Goal: Task Accomplishment & Management: Complete application form

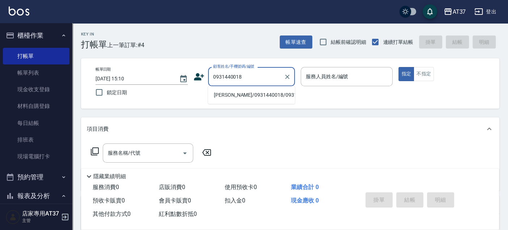
click at [259, 97] on li "[PERSON_NAME]/0931440018/0931440018" at bounding box center [251, 95] width 87 height 12
type input "[PERSON_NAME]/0931440018/0931440018"
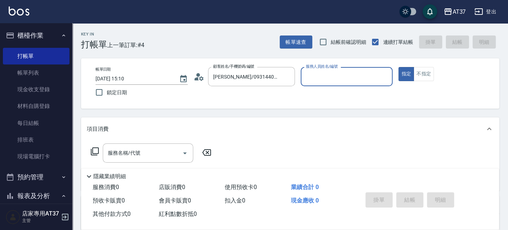
click at [336, 84] on div "服務人員姓名/編號" at bounding box center [347, 76] width 92 height 19
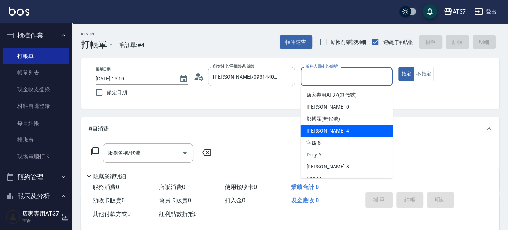
click at [331, 130] on div "[PERSON_NAME] -4" at bounding box center [346, 131] width 92 height 12
type input "[PERSON_NAME]-4"
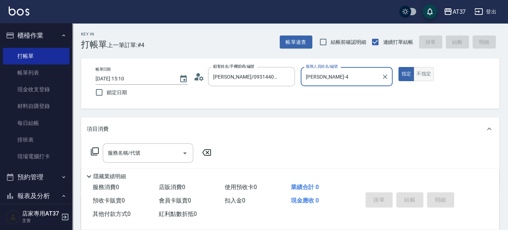
click at [428, 74] on button "不指定" at bounding box center [424, 74] width 20 height 14
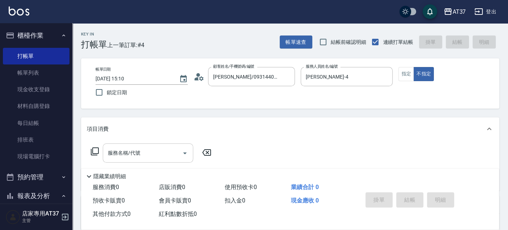
click at [123, 156] on input "服務名稱/代號" at bounding box center [142, 153] width 73 height 13
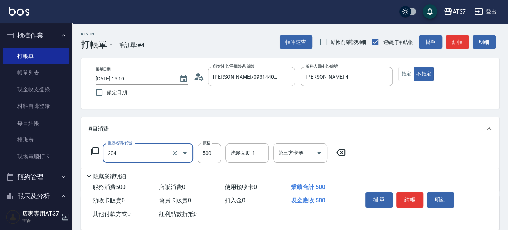
type input "A級洗+剪(204)"
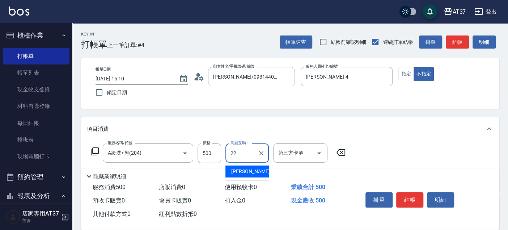
type input "[PERSON_NAME]-22"
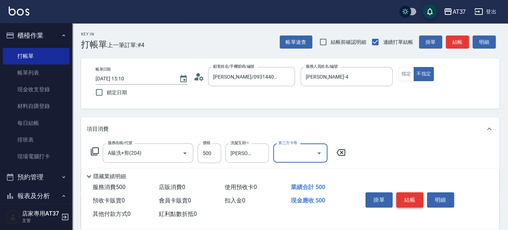
click at [412, 192] on button "結帳" at bounding box center [409, 199] width 27 height 15
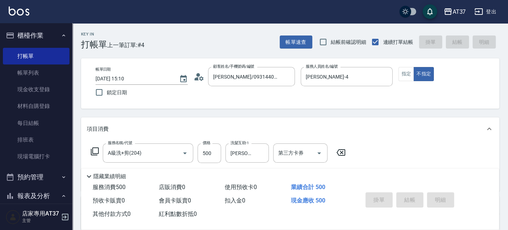
type input "2025/09/11 15:42"
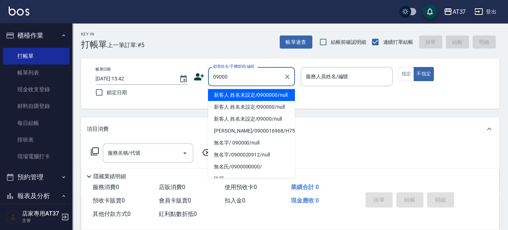
type input "新客人 姓名未設定/0900000/null"
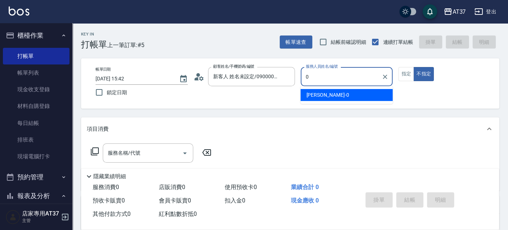
type input "NINA-0"
type button "false"
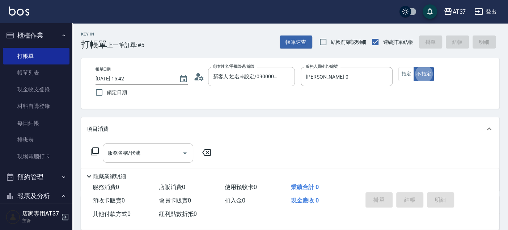
click at [149, 160] on div "服務名稱/代號" at bounding box center [148, 152] width 90 height 19
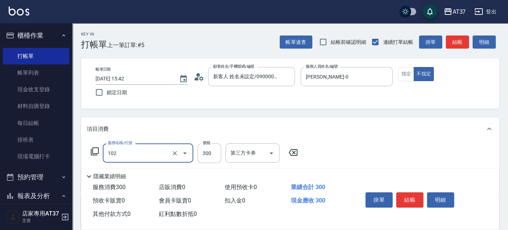
type input "精油洗髮(102)"
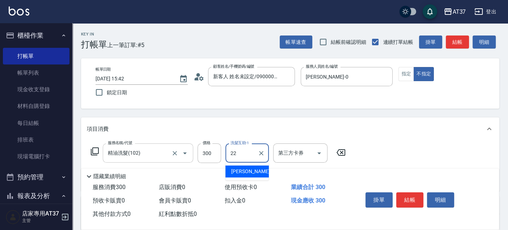
type input "[PERSON_NAME]-22"
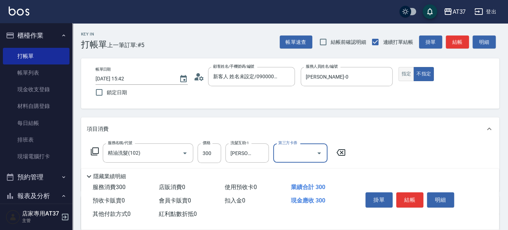
click at [411, 74] on button "指定" at bounding box center [406, 74] width 16 height 14
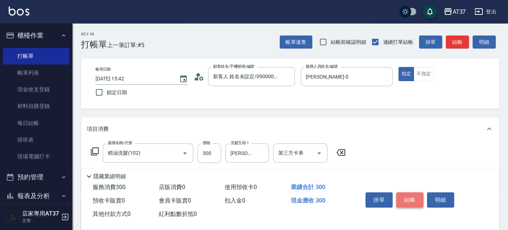
click at [416, 202] on button "結帳" at bounding box center [409, 199] width 27 height 15
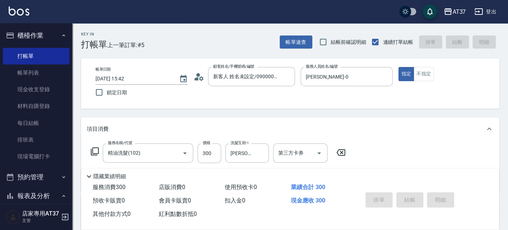
type input "2025/09/11 16:20"
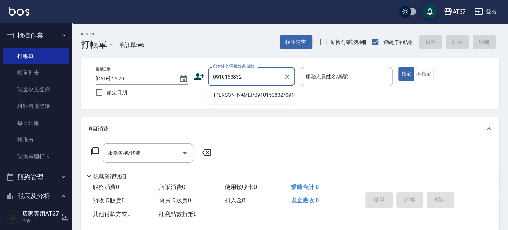
click at [257, 97] on li "[PERSON_NAME]/0910153832/0910153832" at bounding box center [251, 95] width 87 height 12
type input "[PERSON_NAME]/0910153832/0910153832"
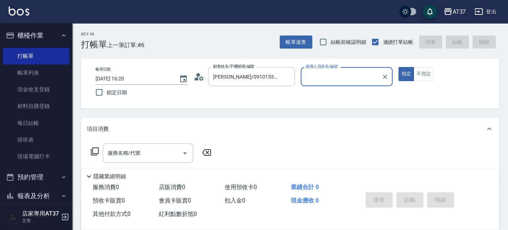
type input "思敏-99"
click at [386, 76] on icon "Clear" at bounding box center [384, 76] width 7 height 7
click at [339, 79] on input "服務人員姓名/編號" at bounding box center [347, 76] width 86 height 13
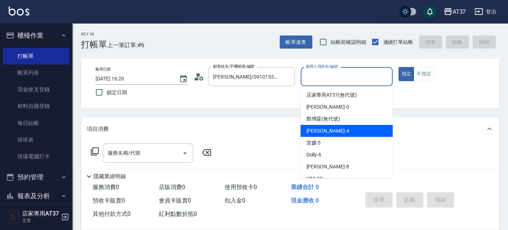
click at [318, 128] on span "Hannah -4" at bounding box center [327, 131] width 43 height 8
type input "Hannah-4"
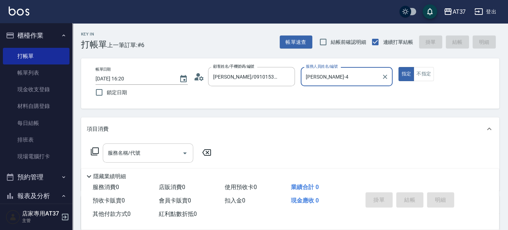
click at [123, 149] on input "服務名稱/代號" at bounding box center [142, 153] width 73 height 13
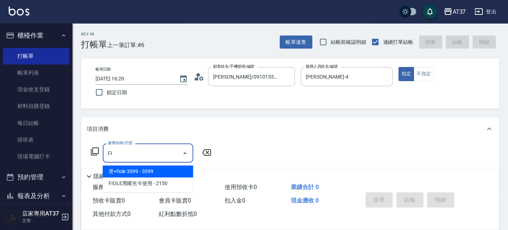
click at [142, 173] on span "燙+fiole 3099 - 3099" at bounding box center [148, 171] width 90 height 12
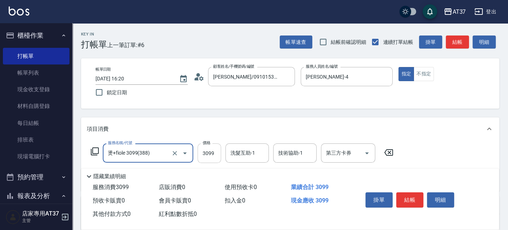
type input "燙+fiole 3099(388)"
click at [210, 156] on input "3099" at bounding box center [210, 153] width 24 height 20
type input "2600"
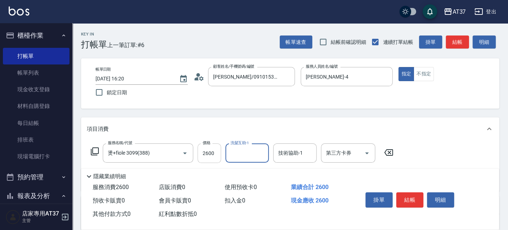
type input "3"
type input "[PERSON_NAME]-22"
drag, startPoint x: 259, startPoint y: 149, endPoint x: 285, endPoint y: 154, distance: 26.1
click at [260, 149] on icon "Clear" at bounding box center [261, 152] width 7 height 7
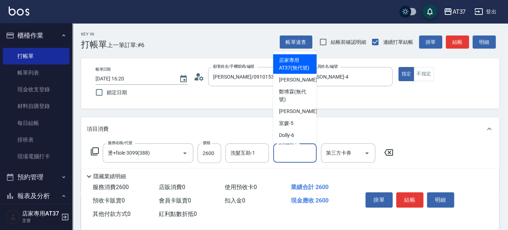
click at [287, 152] on input "技術協助-1" at bounding box center [294, 153] width 37 height 13
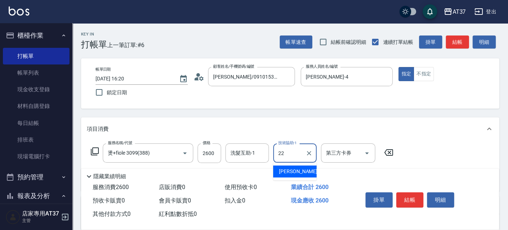
type input "[PERSON_NAME]-22"
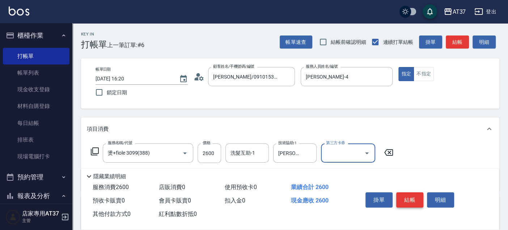
click at [407, 195] on button "結帳" at bounding box center [409, 199] width 27 height 15
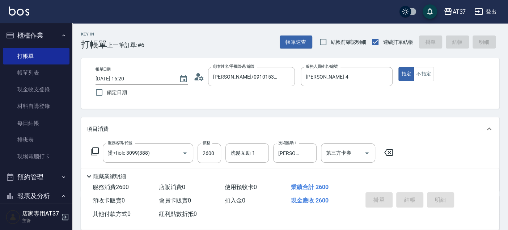
type input "2025/09/11 16:22"
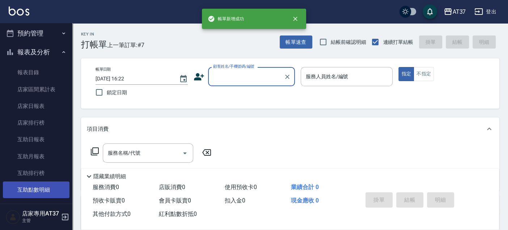
scroll to position [241, 0]
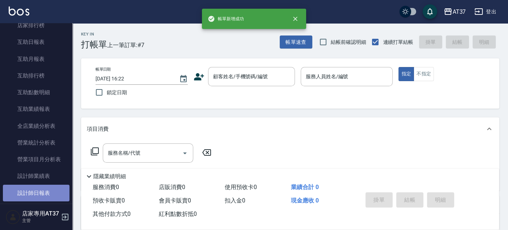
click at [43, 188] on link "設計師日報表" at bounding box center [36, 193] width 67 height 17
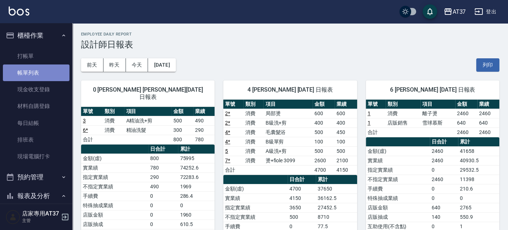
click at [36, 64] on link "帳單列表" at bounding box center [36, 72] width 67 height 17
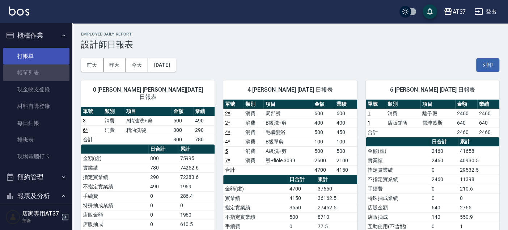
click at [36, 57] on link "打帳單" at bounding box center [36, 56] width 67 height 17
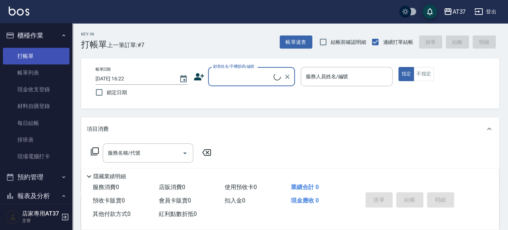
click at [35, 55] on link "打帳單" at bounding box center [36, 56] width 67 height 17
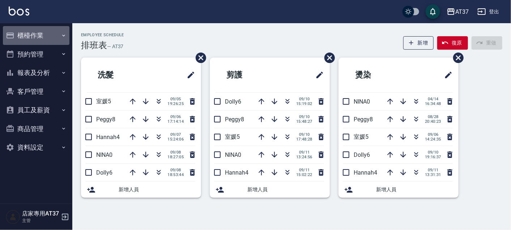
click at [31, 30] on button "櫃檯作業" at bounding box center [36, 35] width 67 height 19
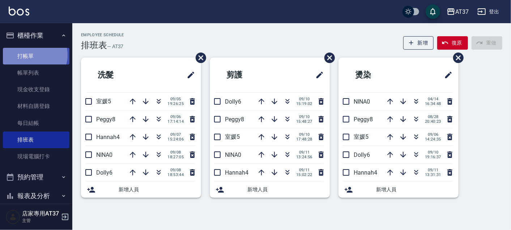
click at [34, 55] on link "打帳單" at bounding box center [36, 56] width 67 height 17
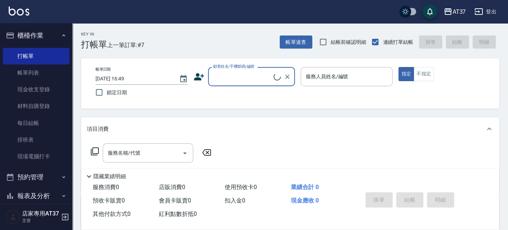
click at [218, 70] on input "顧客姓名/手機號碼/編號" at bounding box center [242, 76] width 62 height 13
click at [237, 78] on input "顧客姓名/手機號碼/編號" at bounding box center [245, 76] width 69 height 13
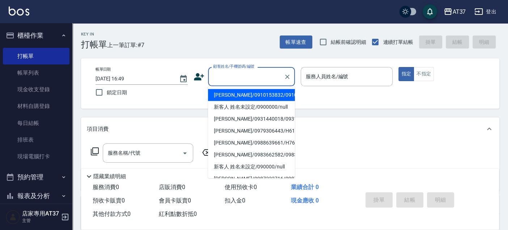
click at [237, 78] on input "顧客姓名/手機號碼/編號" at bounding box center [245, 76] width 69 height 13
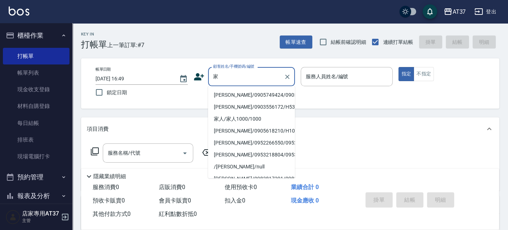
type input "佳"
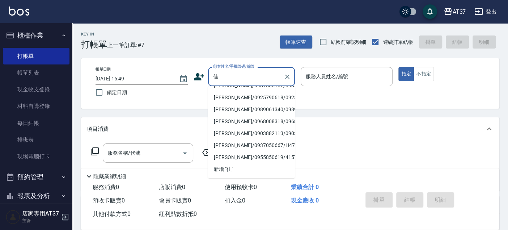
scroll to position [271, 0]
click at [288, 75] on icon "Clear" at bounding box center [287, 77] width 4 height 4
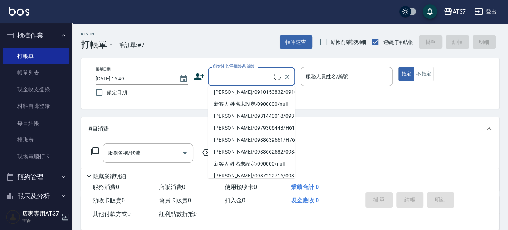
scroll to position [238, 0]
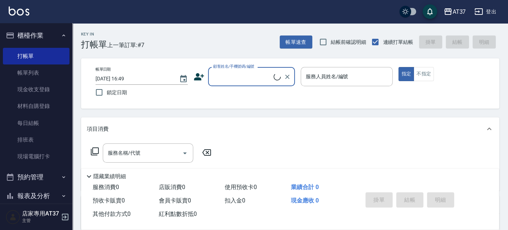
click at [229, 80] on input "顧客姓名/手機號碼/編號" at bounding box center [242, 76] width 62 height 13
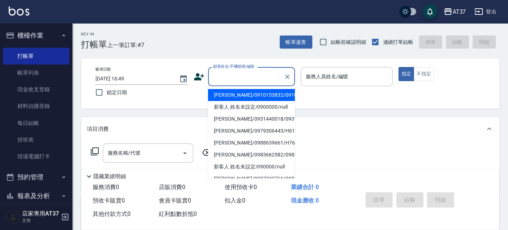
click at [229, 80] on input "顧客姓名/手機號碼/編號" at bounding box center [245, 76] width 69 height 13
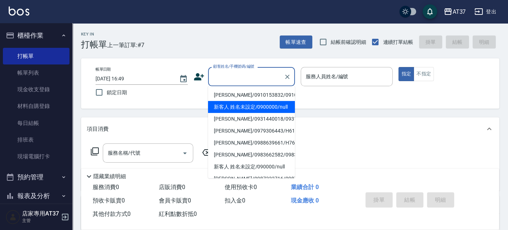
click at [239, 113] on li "新客人 姓名未設定/0900000/null" at bounding box center [251, 107] width 87 height 12
type input "新客人 姓名未設定/0900000/null"
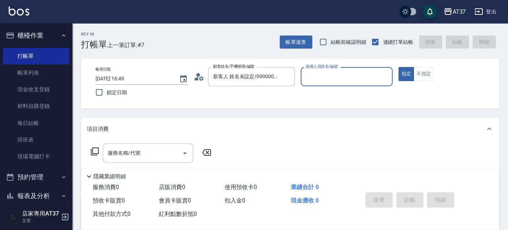
click at [349, 72] on input "服務人員姓名/編號" at bounding box center [347, 76] width 86 height 13
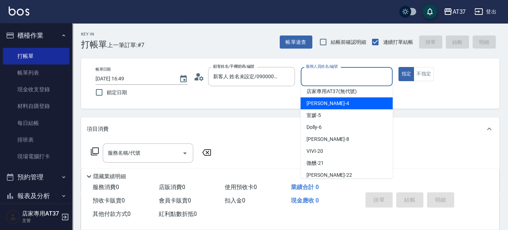
scroll to position [40, 0]
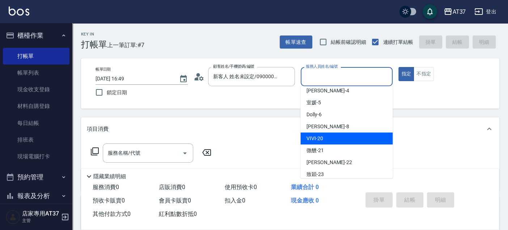
click at [330, 138] on div "VIVI -20" at bounding box center [346, 138] width 92 height 12
type input "VIVI-20"
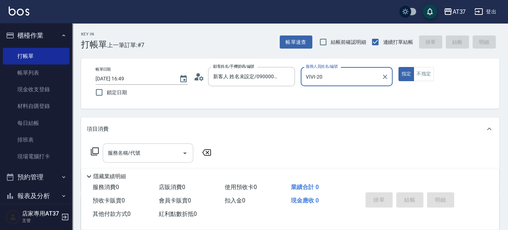
click at [152, 149] on input "服務名稱/代號" at bounding box center [142, 153] width 73 height 13
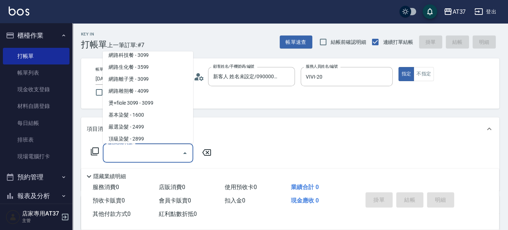
scroll to position [764, 0]
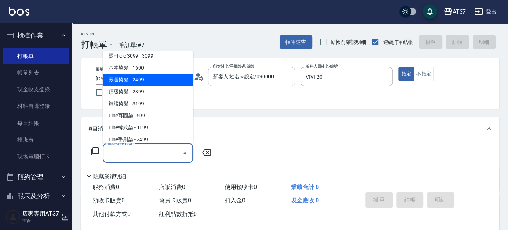
click at [139, 80] on span "嚴選染髮 - 2499" at bounding box center [148, 80] width 90 height 12
type input "嚴選染髮(402)"
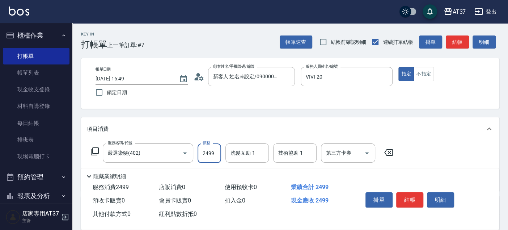
click at [215, 152] on input "2499" at bounding box center [210, 153] width 24 height 20
type input "3499"
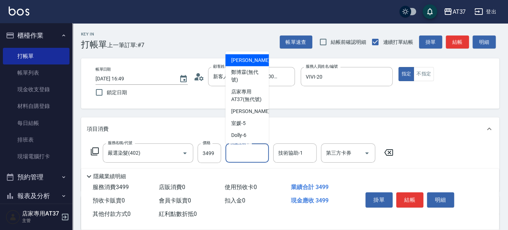
click at [245, 157] on input "洗髮互助-1" at bounding box center [247, 153] width 37 height 13
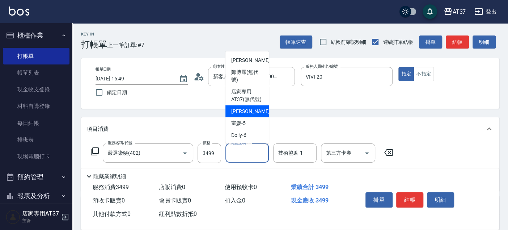
scroll to position [80, 0]
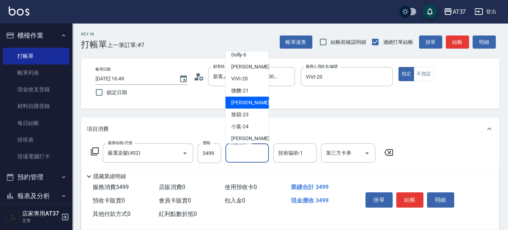
click at [244, 106] on span "[PERSON_NAME]-22" at bounding box center [254, 103] width 46 height 8
type input "[PERSON_NAME]-22"
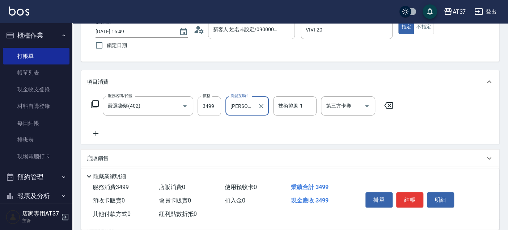
scroll to position [120, 0]
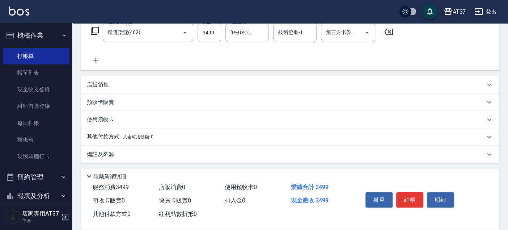
click at [120, 138] on p "其他付款方式 入金可用餘額: 0" at bounding box center [120, 137] width 67 height 8
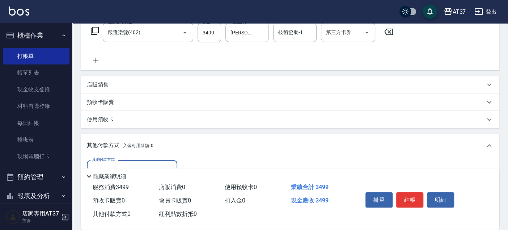
scroll to position [201, 0]
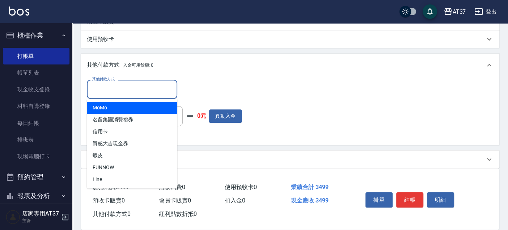
click at [135, 91] on input "其他付款方式" at bounding box center [132, 89] width 84 height 13
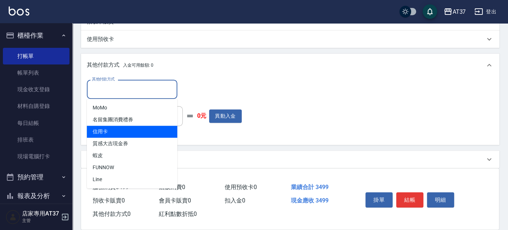
click at [120, 134] on span "信用卡" at bounding box center [132, 132] width 90 height 12
type input "信用卡"
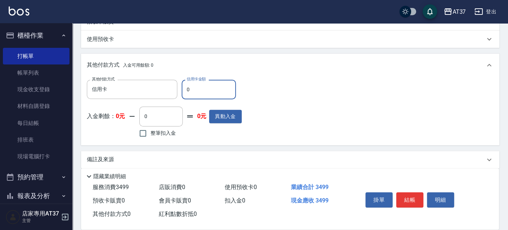
click at [196, 90] on input "0" at bounding box center [209, 90] width 54 height 20
type input "3499"
click at [406, 199] on button "結帳" at bounding box center [409, 199] width 27 height 15
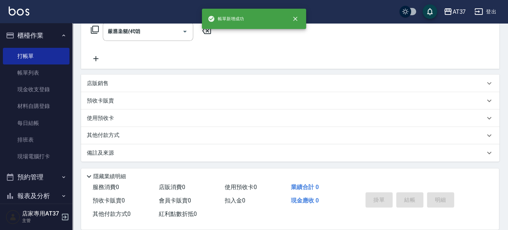
type input "[DATE] 16:50"
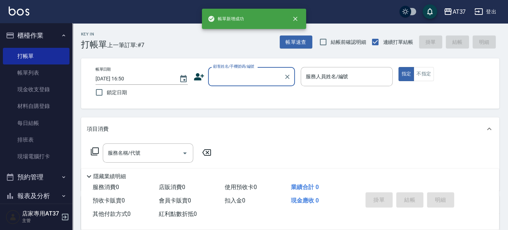
scroll to position [0, 0]
click at [213, 76] on input "顧客姓名/手機號碼/編號" at bounding box center [245, 76] width 69 height 13
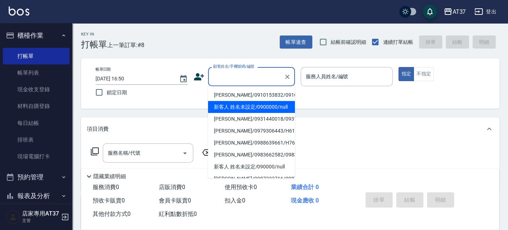
click at [249, 113] on li "新客人 姓名未設定/0900000/null" at bounding box center [251, 107] width 87 height 12
type input "新客人 姓名未設定/0900000/null"
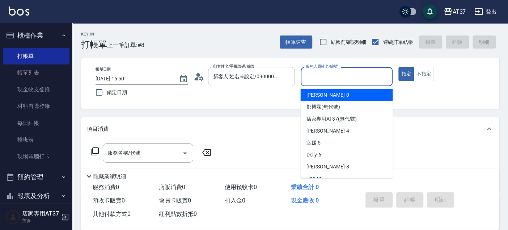
click at [313, 77] on input "服務人員姓名/編號" at bounding box center [347, 76] width 86 height 13
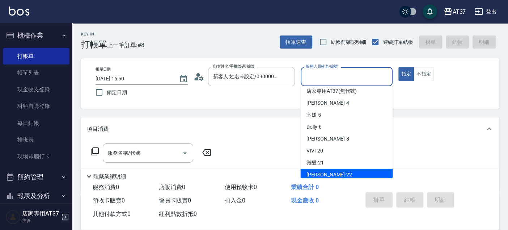
scroll to position [40, 0]
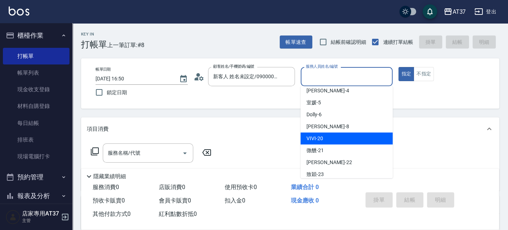
click at [325, 139] on div "VIVI -20" at bounding box center [346, 138] width 92 height 12
type input "VIVI-20"
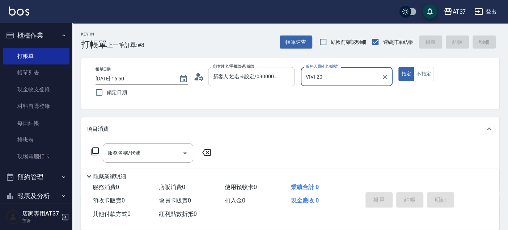
click at [133, 154] on input "服務名稱/代號" at bounding box center [142, 153] width 73 height 13
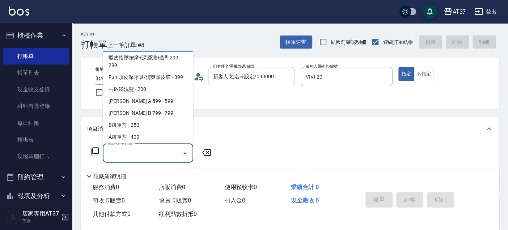
scroll to position [161, 0]
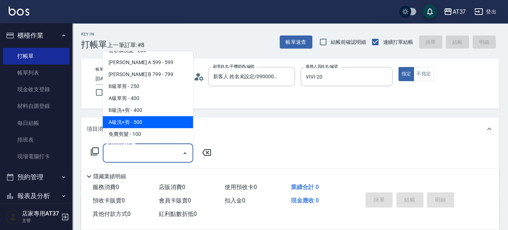
click at [148, 117] on span "A級洗+剪 - 500" at bounding box center [148, 122] width 90 height 12
type input "A級洗+剪(204)"
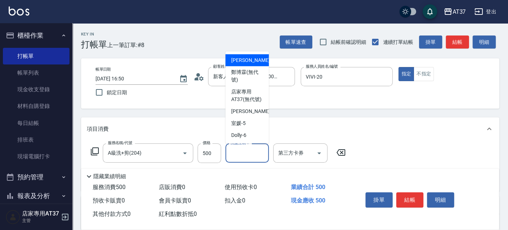
click at [241, 149] on input "洗髮互助-1" at bounding box center [247, 153] width 37 height 13
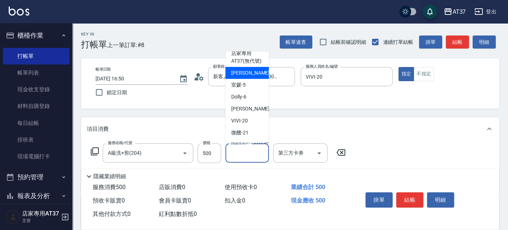
scroll to position [80, 0]
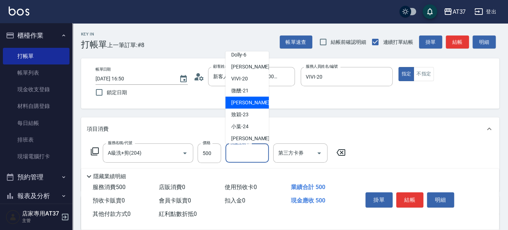
click at [244, 106] on span "[PERSON_NAME]-22" at bounding box center [254, 103] width 46 height 8
type input "[PERSON_NAME]-22"
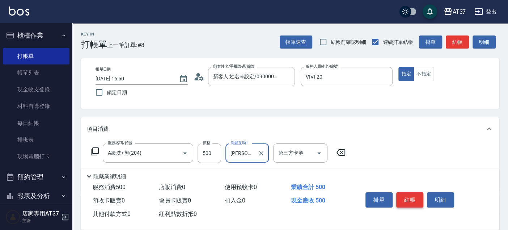
click at [410, 195] on button "結帳" at bounding box center [409, 199] width 27 height 15
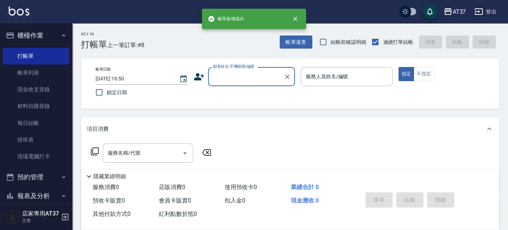
scroll to position [0, 0]
